Goal: Task Accomplishment & Management: Manage account settings

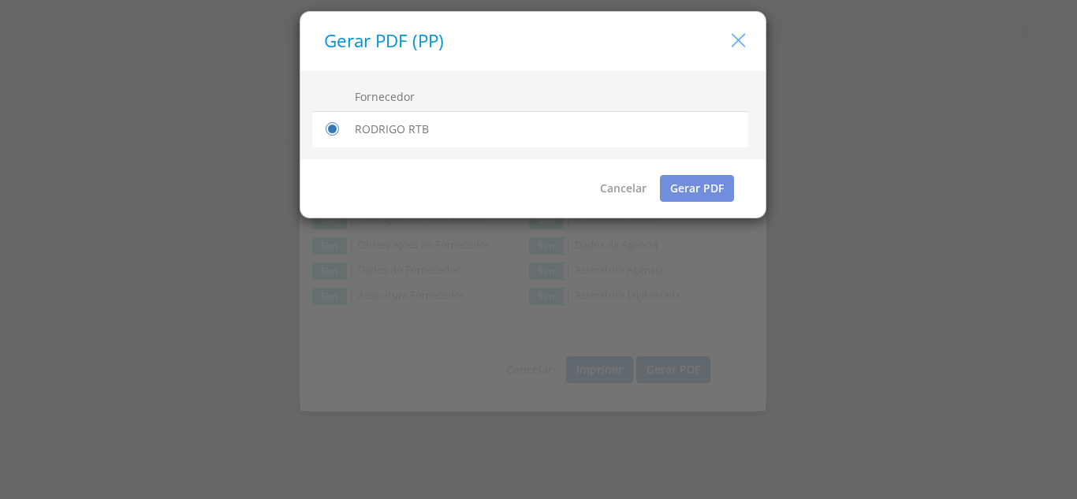
click at [741, 46] on icon "button" at bounding box center [738, 40] width 23 height 23
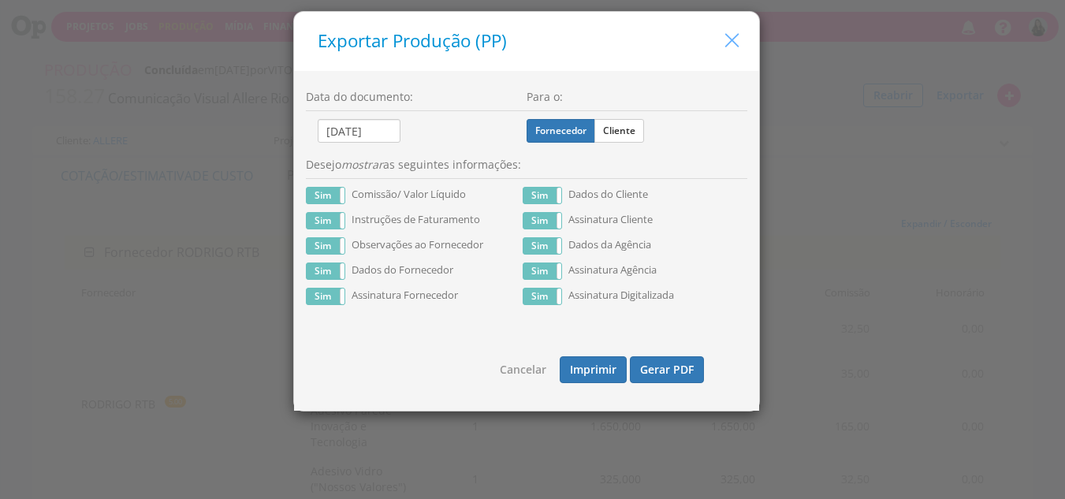
click at [736, 42] on icon "button" at bounding box center [732, 40] width 23 height 23
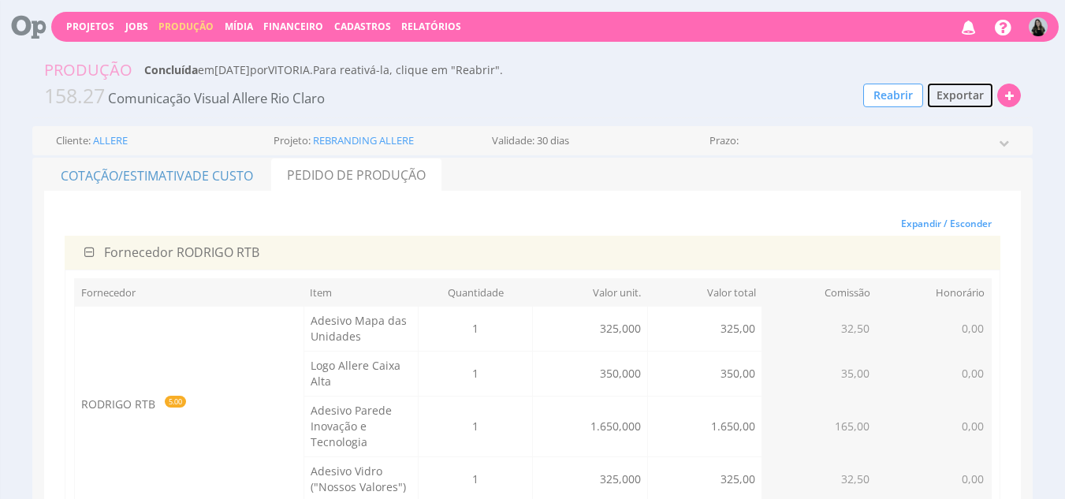
scroll to position [1, 0]
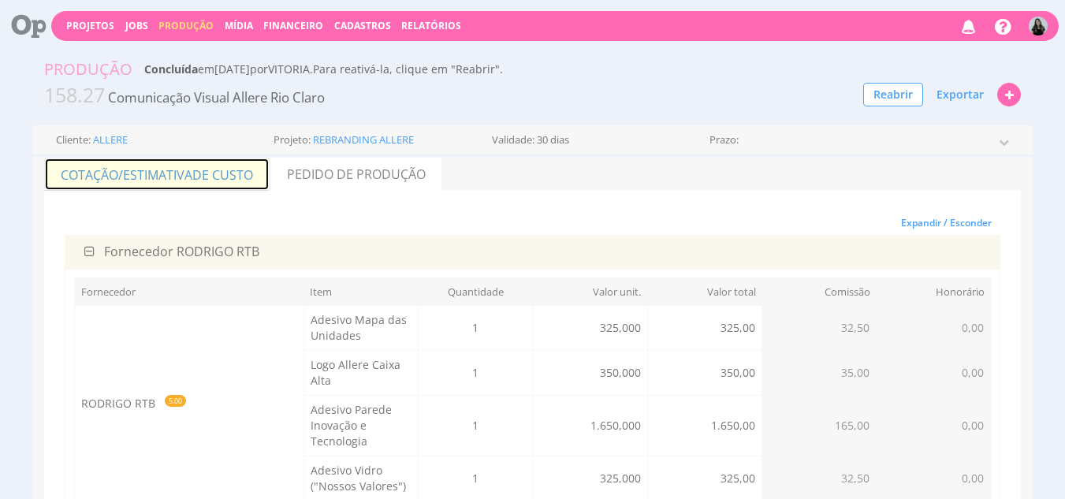
click at [248, 186] on link "Cotação/Estimativa de Custo" at bounding box center [156, 174] width 225 height 33
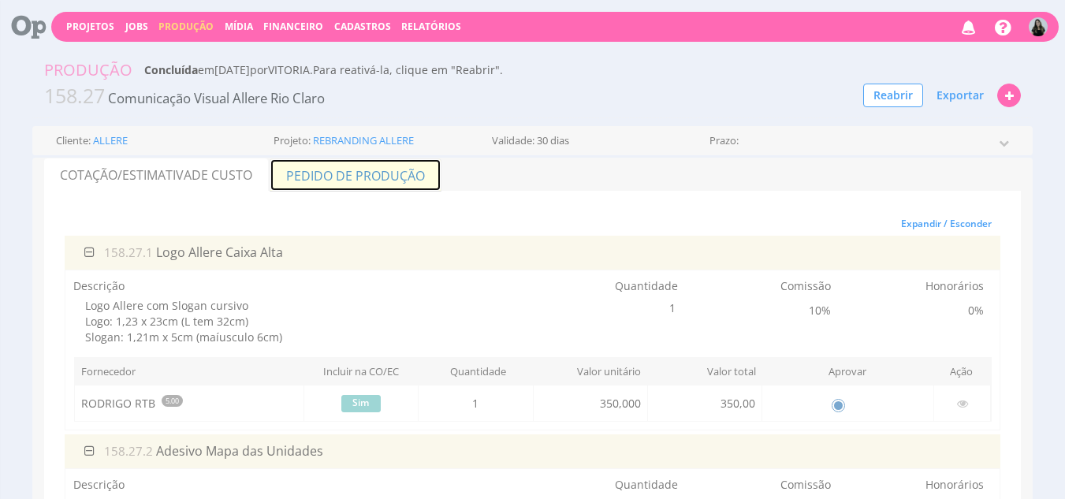
click at [324, 181] on link "Pedido de Produção" at bounding box center [356, 174] width 172 height 33
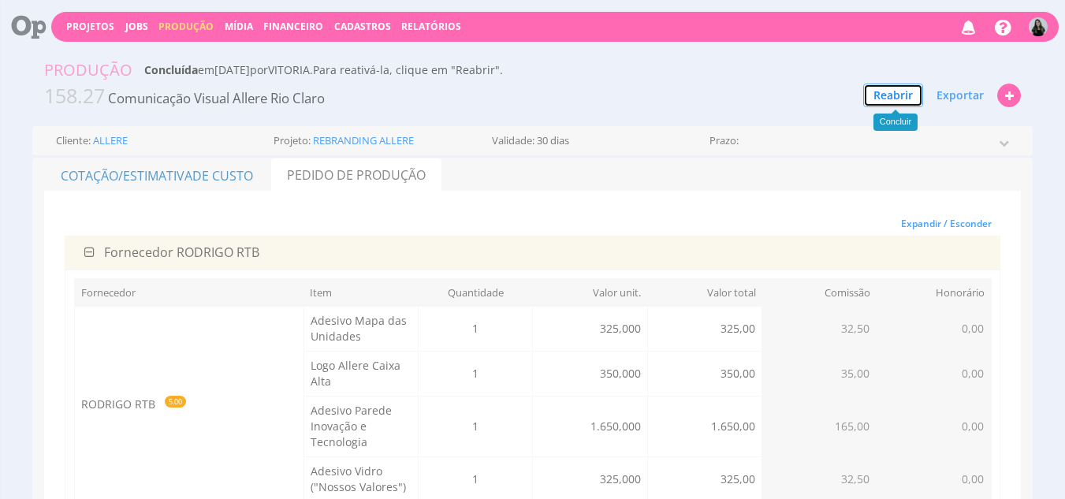
click at [882, 96] on button "Reabrir" at bounding box center [893, 96] width 60 height 24
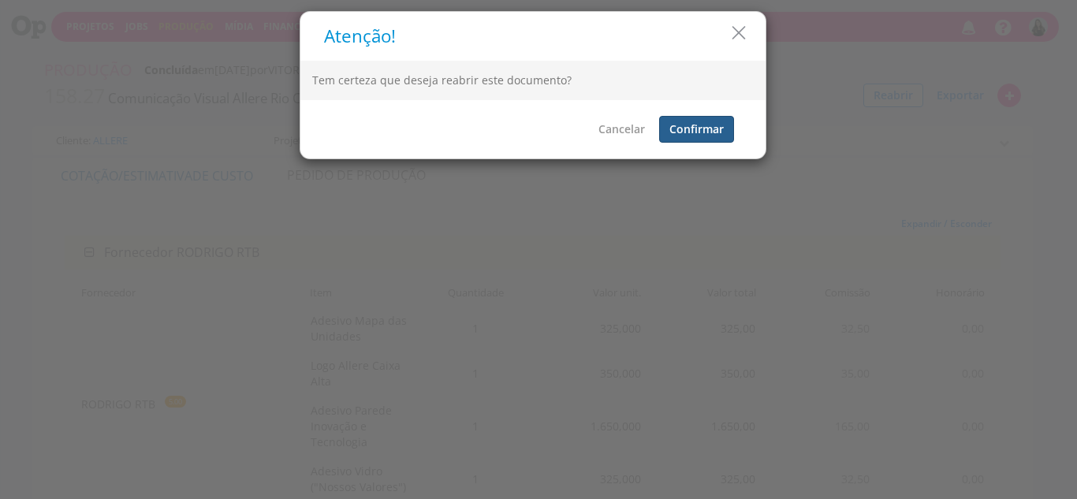
click at [693, 120] on button "Confirmar" at bounding box center [696, 129] width 75 height 27
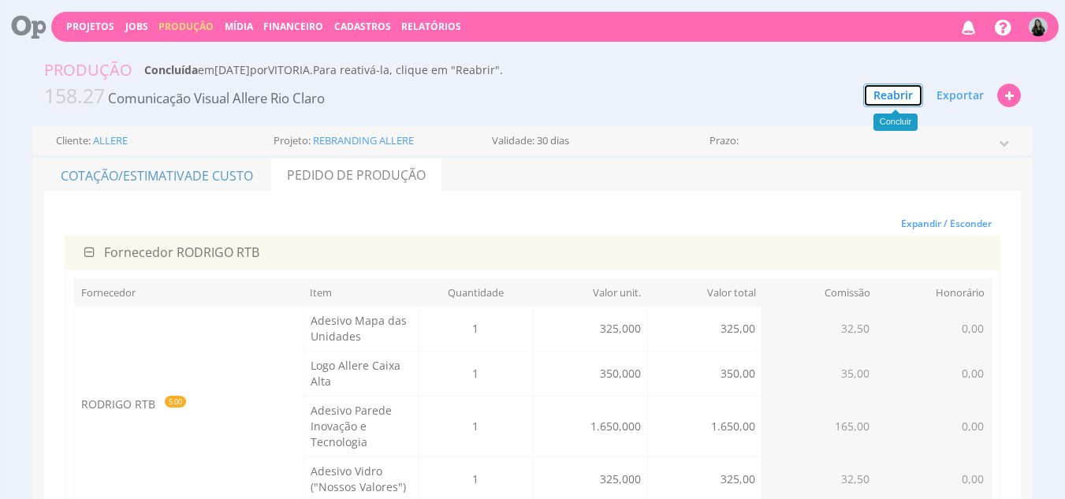
click at [893, 105] on button "Reabrir" at bounding box center [893, 96] width 60 height 24
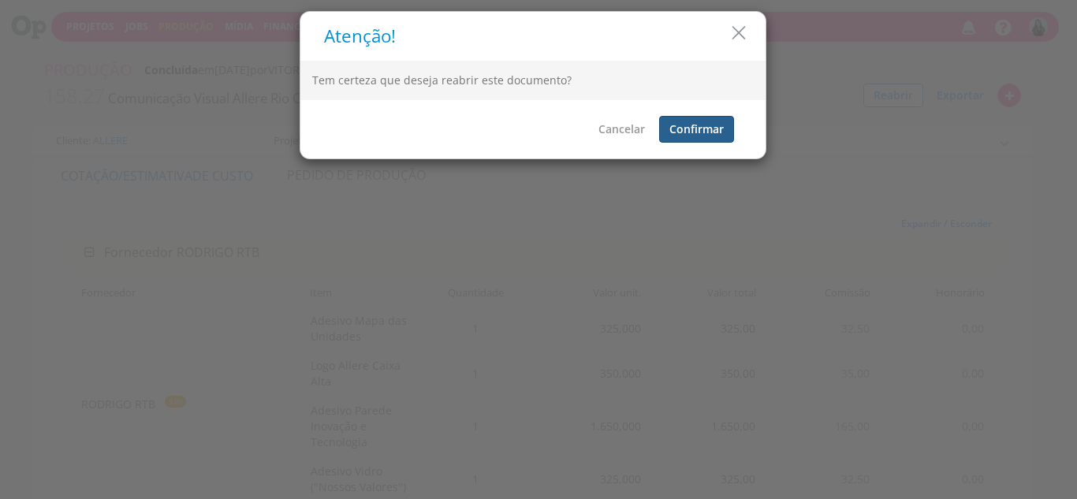
click at [706, 132] on button "Confirmar" at bounding box center [696, 129] width 75 height 27
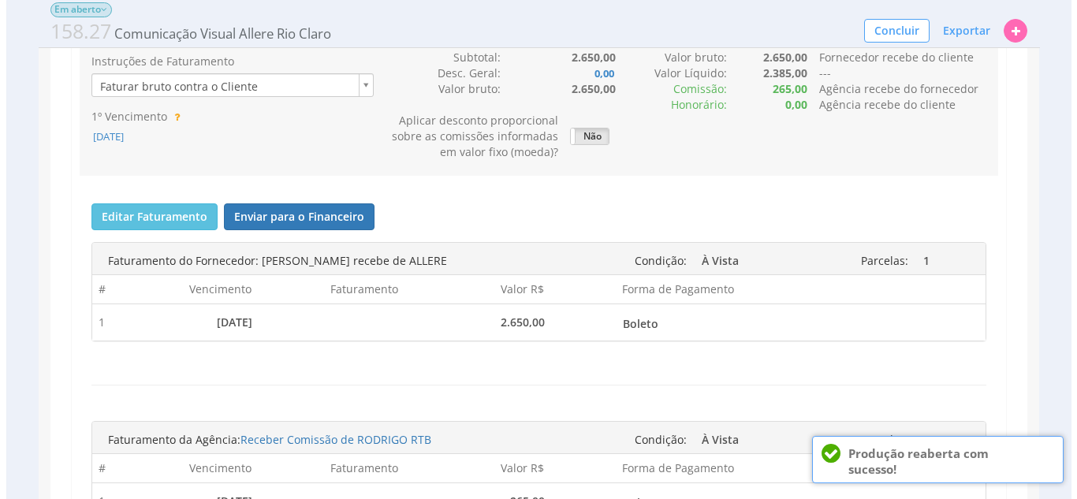
scroll to position [458, 0]
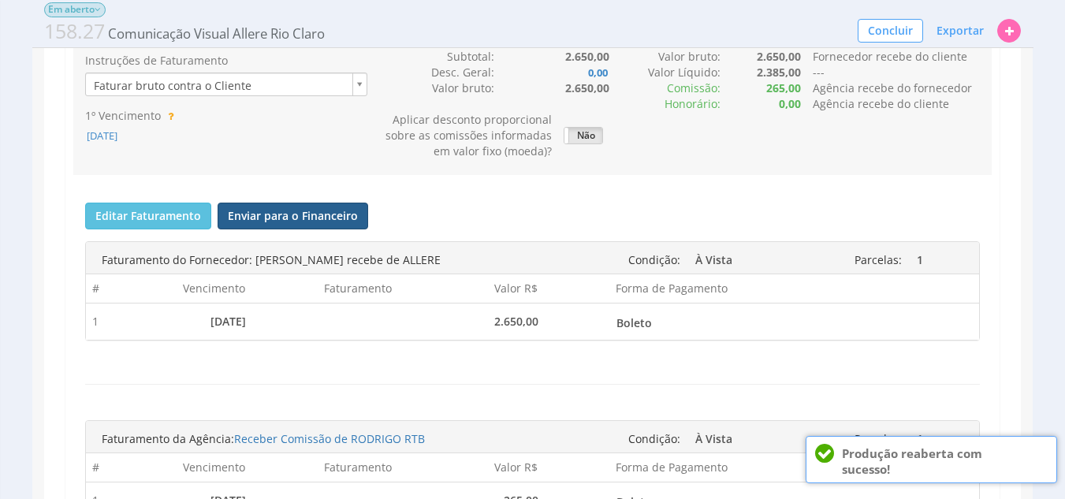
click at [301, 210] on button "Enviar para o Financeiro" at bounding box center [293, 216] width 151 height 27
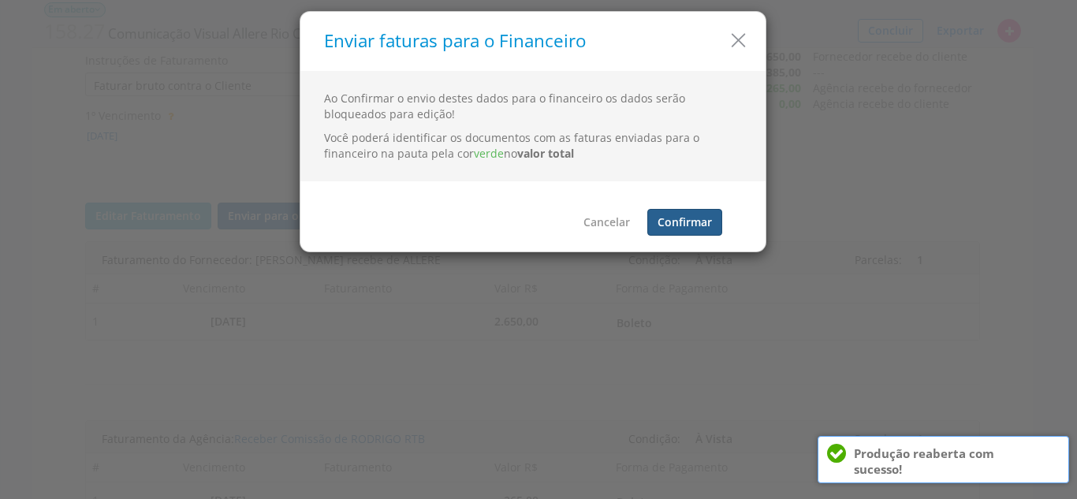
click at [685, 226] on button "Confirmar" at bounding box center [684, 222] width 75 height 27
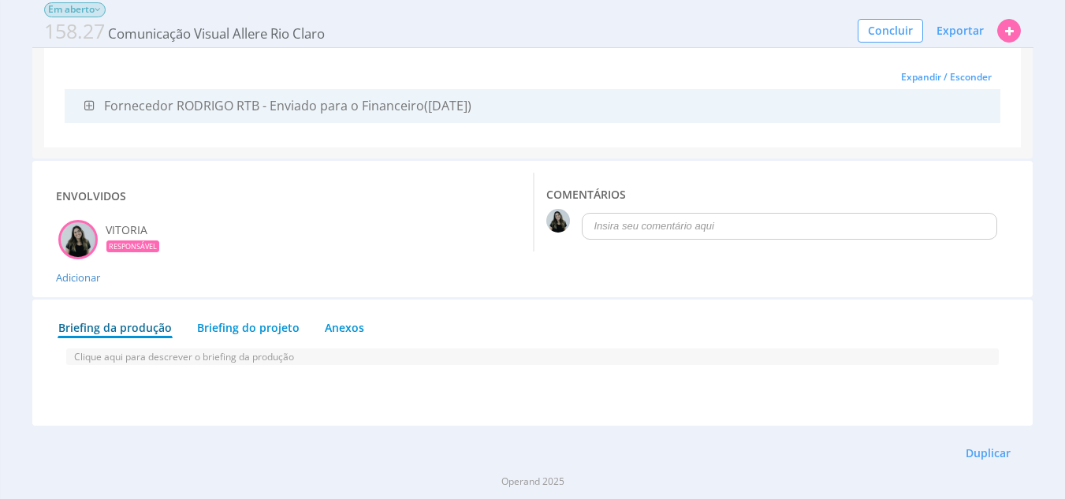
scroll to position [0, 0]
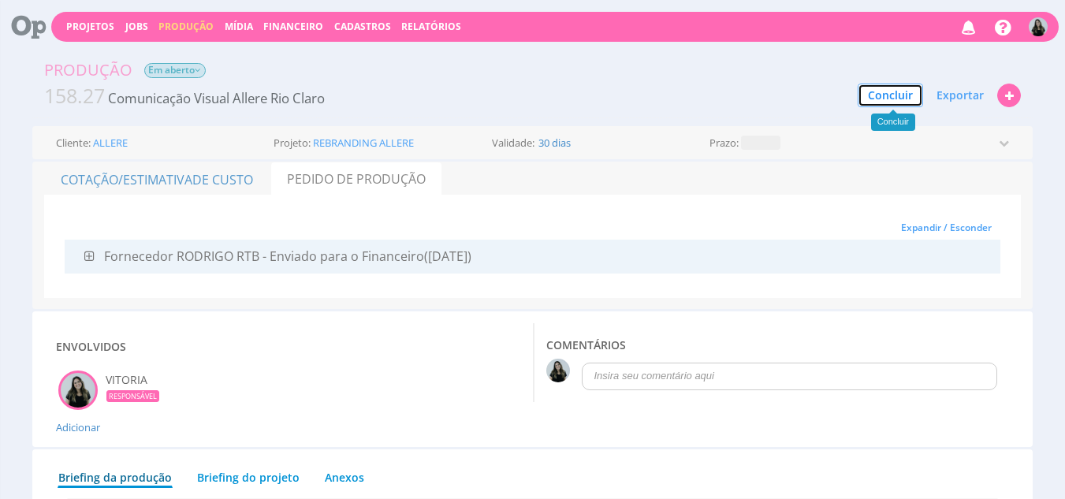
click at [888, 90] on button "Concluir" at bounding box center [890, 96] width 65 height 24
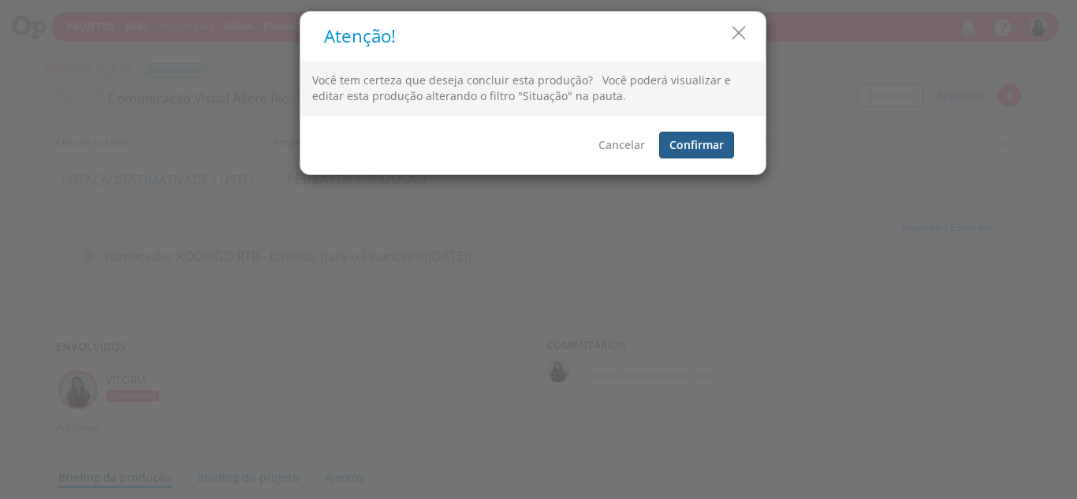
click at [702, 144] on button "Confirmar" at bounding box center [696, 145] width 75 height 27
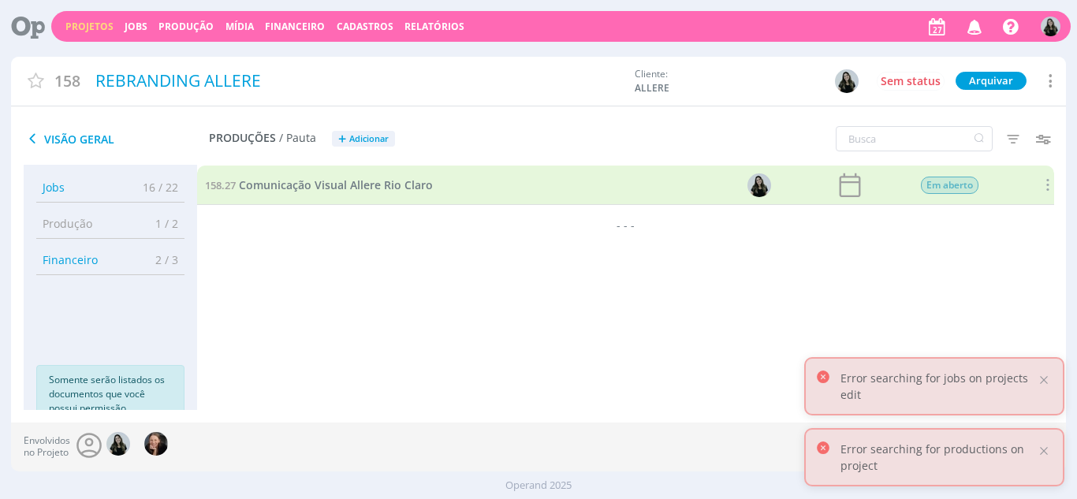
click at [974, 25] on icon "button" at bounding box center [975, 26] width 28 height 27
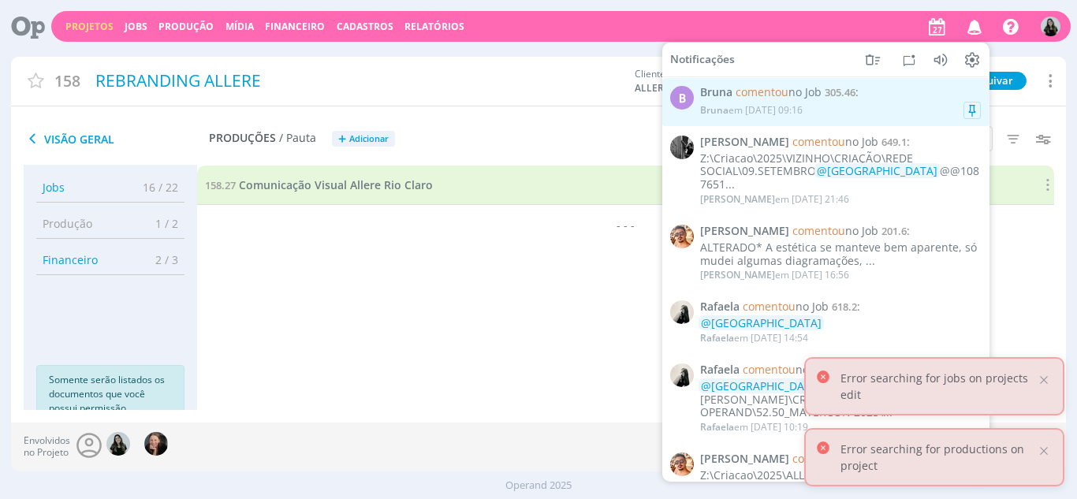
click at [800, 115] on div "Bruna em [DATE] 09:16" at bounding box center [751, 109] width 102 height 11
